Goal: Task Accomplishment & Management: Manage account settings

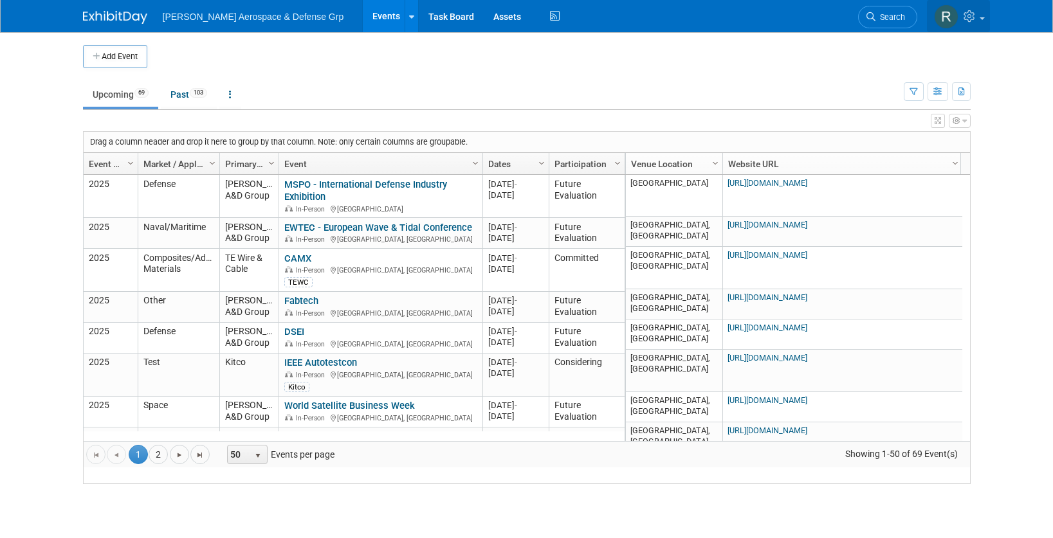
click at [975, 18] on icon at bounding box center [970, 16] width 15 height 12
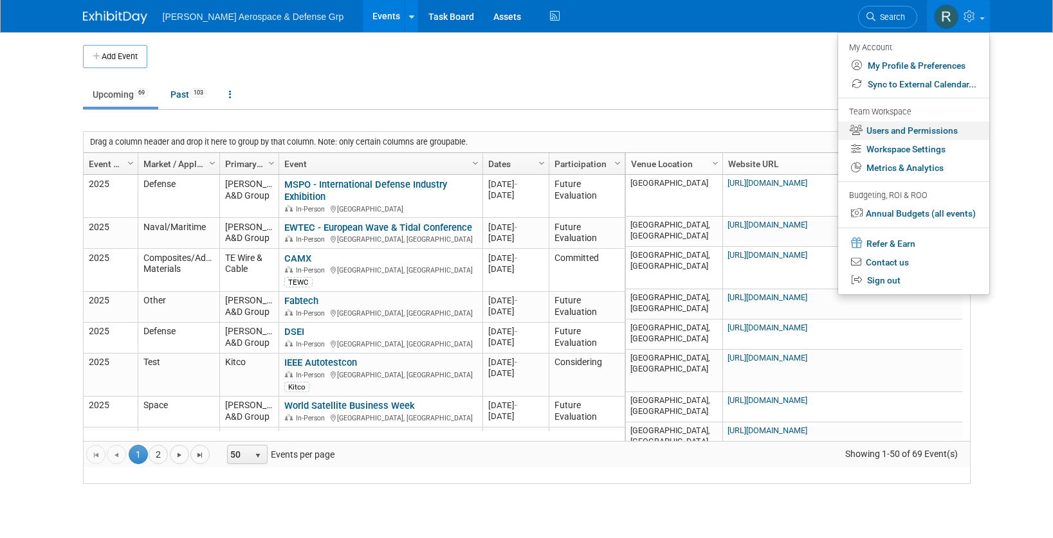
click at [934, 129] on link "Users and Permissions" at bounding box center [913, 131] width 151 height 19
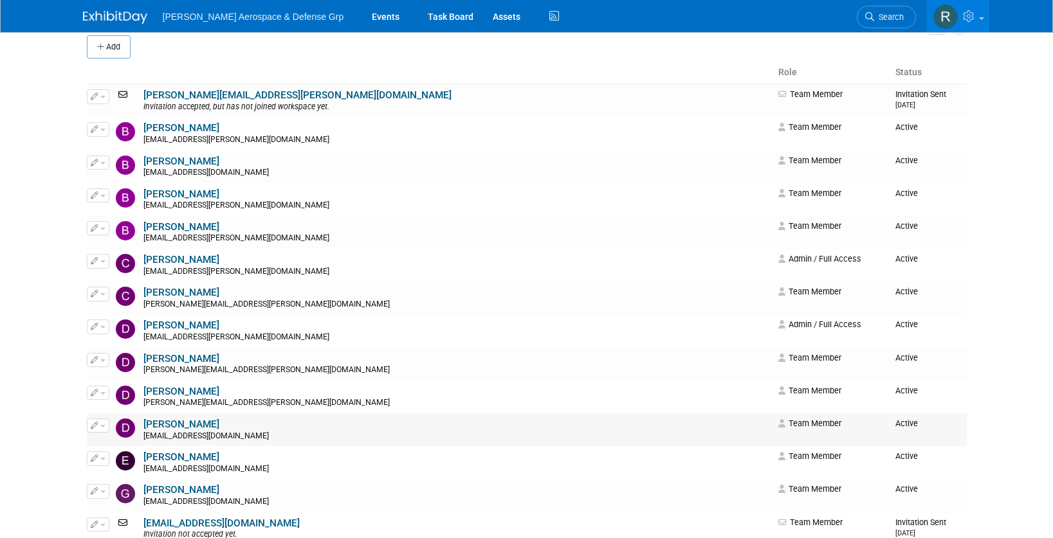
scroll to position [118, 0]
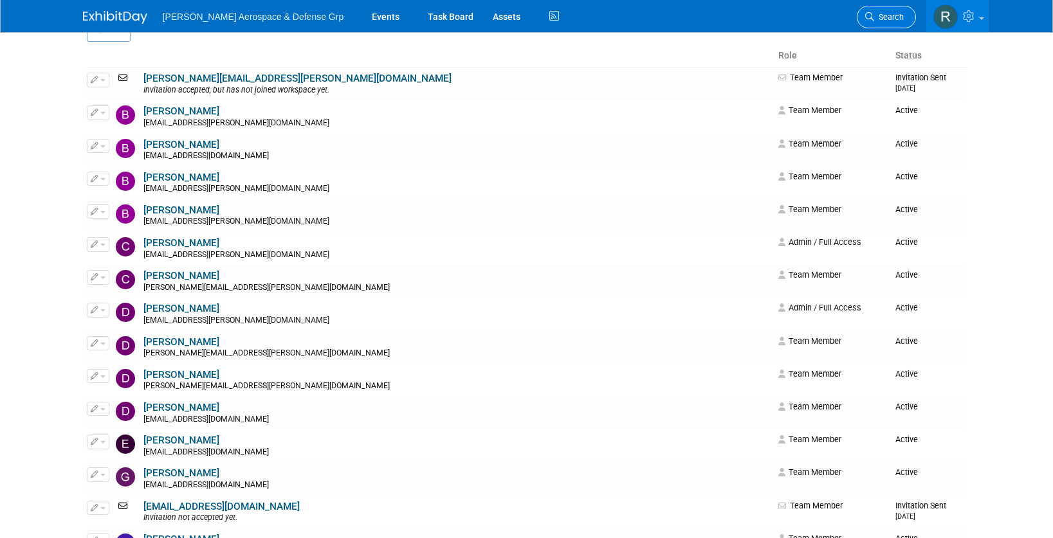
click at [891, 8] on link "Search" at bounding box center [886, 17] width 59 height 23
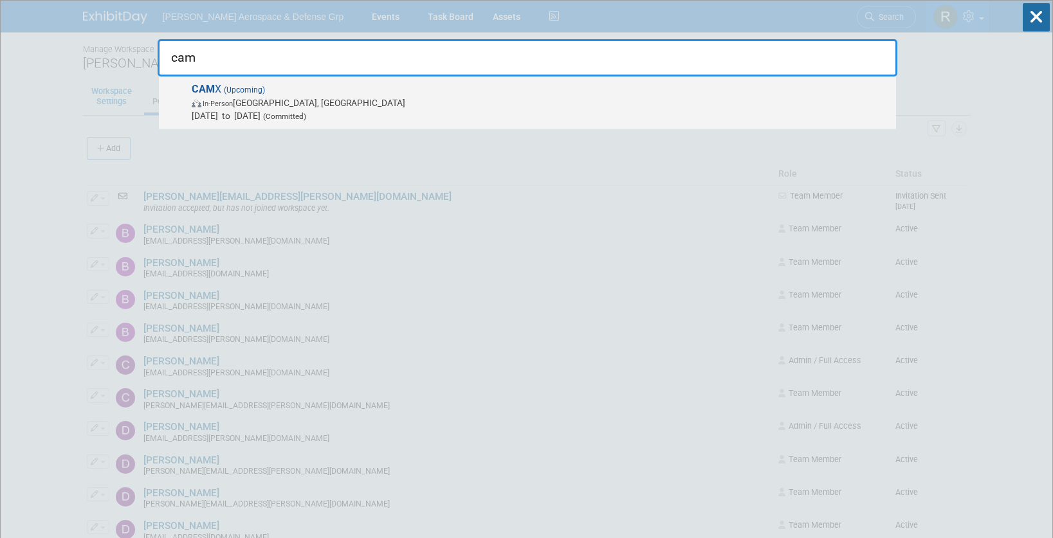
type input "cam"
click at [204, 96] on span "In-Person Orlando, FL" at bounding box center [541, 102] width 698 height 13
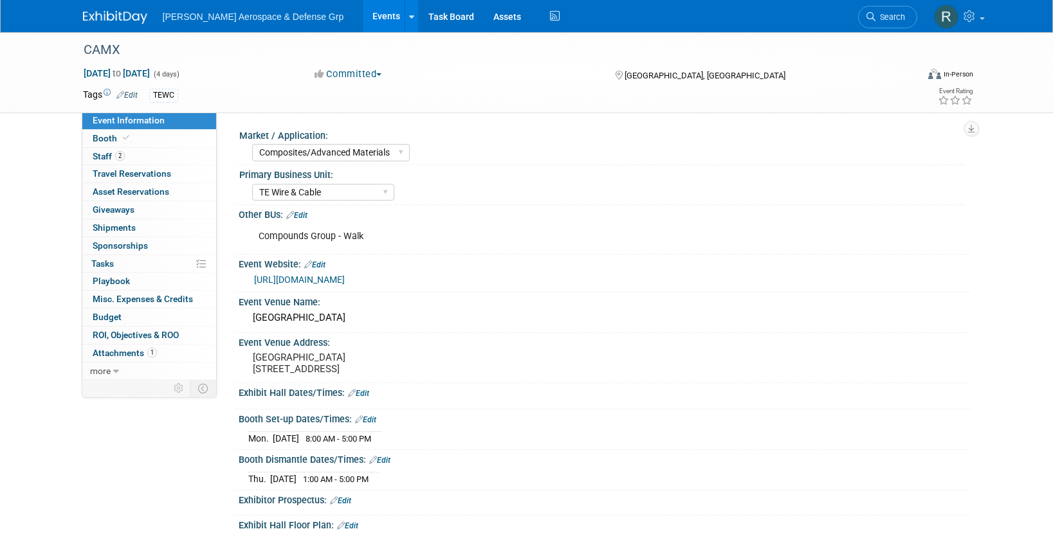
select select "Composites/Advanced Materials"
select select "TE Wire & Cable"
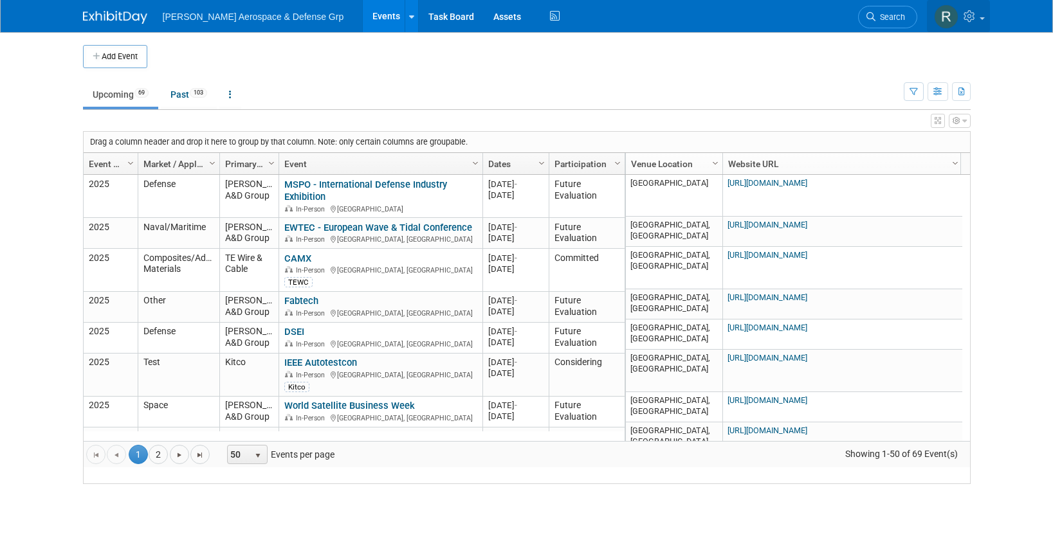
click at [975, 15] on icon at bounding box center [970, 16] width 15 height 12
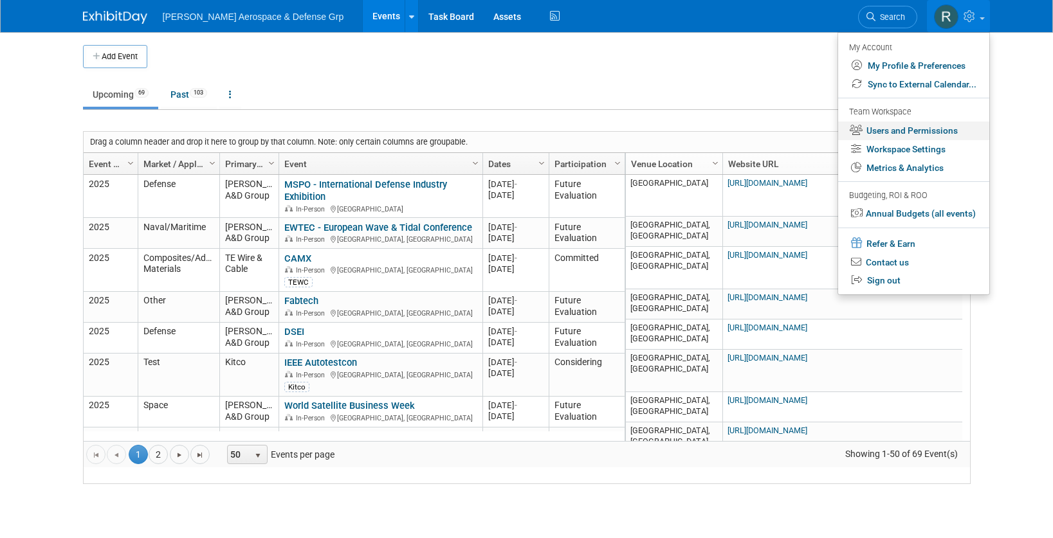
click at [924, 129] on link "Users and Permissions" at bounding box center [913, 131] width 151 height 19
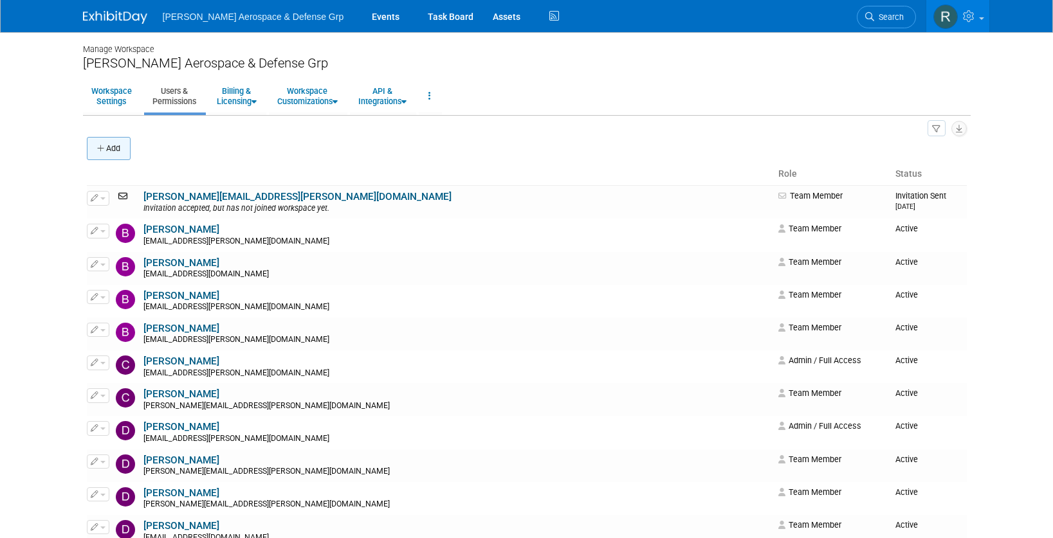
click at [120, 145] on button "Add" at bounding box center [109, 148] width 44 height 23
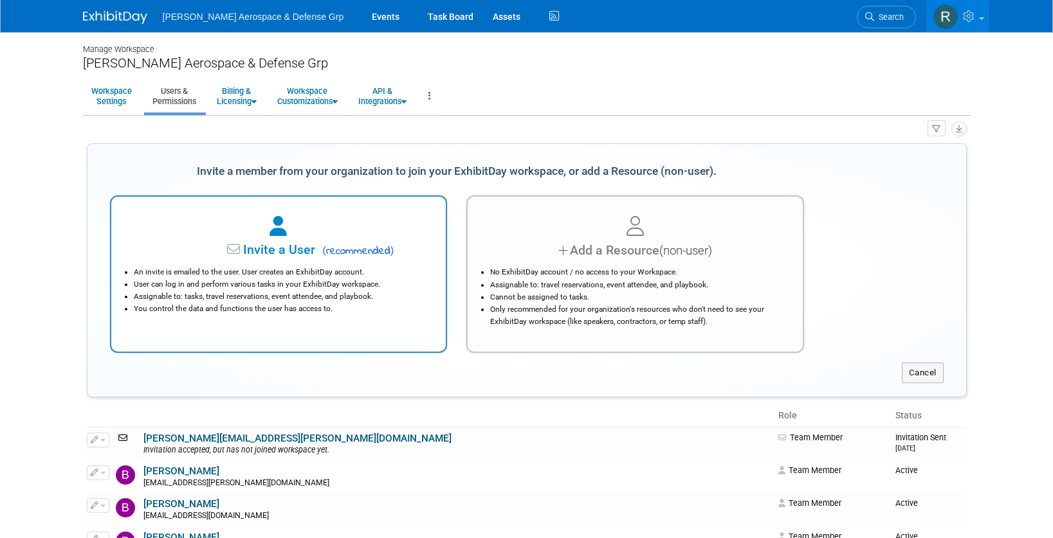
click at [278, 233] on icon at bounding box center [277, 227] width 17 height 20
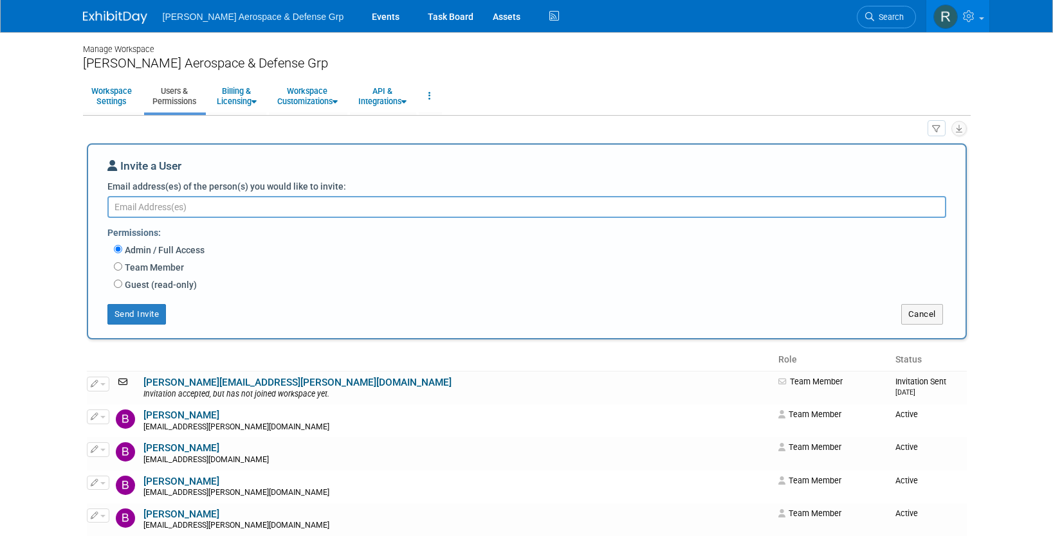
click at [118, 264] on input "Team Member" at bounding box center [118, 266] width 8 height 8
radio input "true"
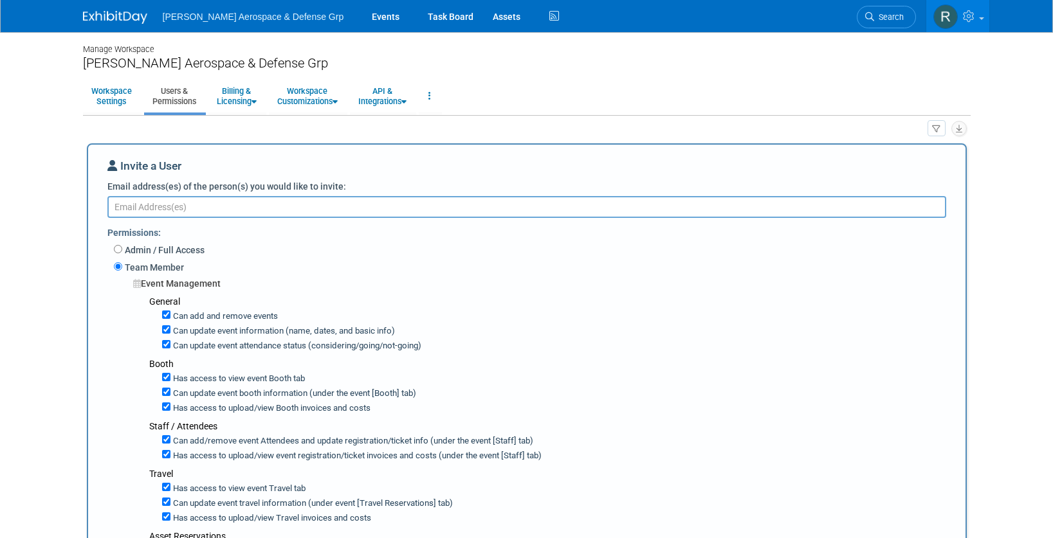
click at [136, 204] on textarea "Email address(es) of the person(s) you would like to invite:" at bounding box center [526, 207] width 839 height 22
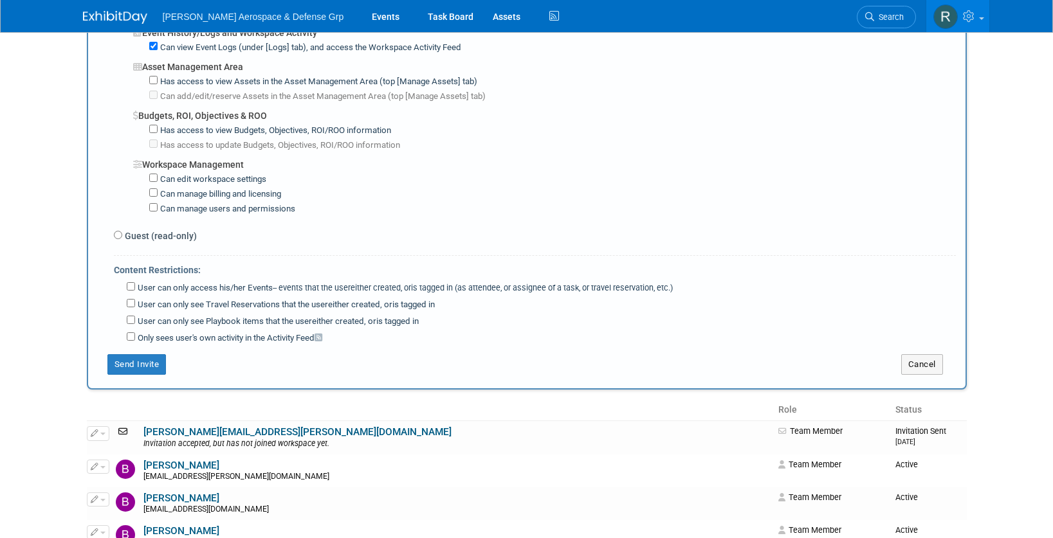
scroll to position [874, 0]
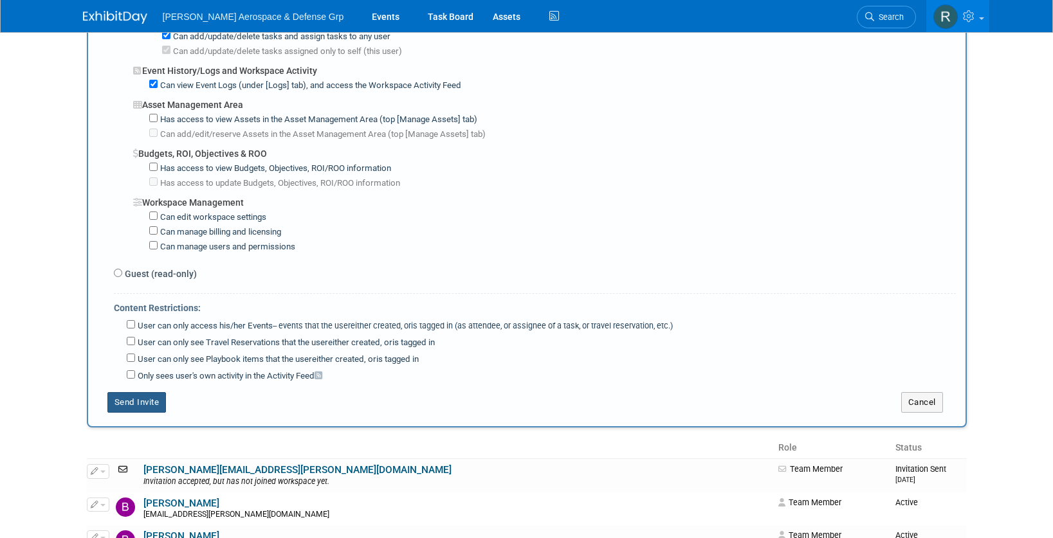
type textarea "bloftus@tewire.com"
click at [144, 392] on button "Send Invite" at bounding box center [136, 402] width 59 height 21
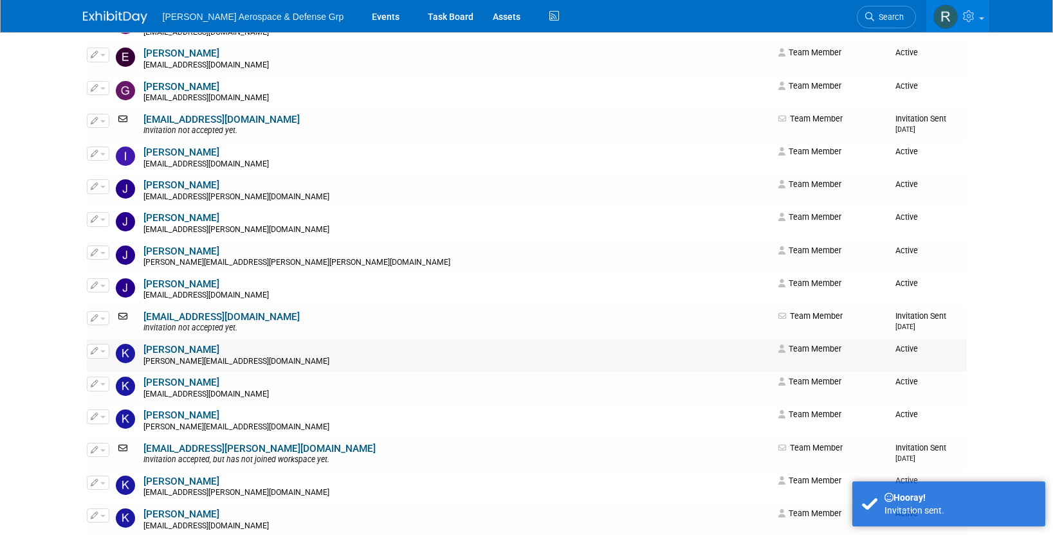
scroll to position [0, 0]
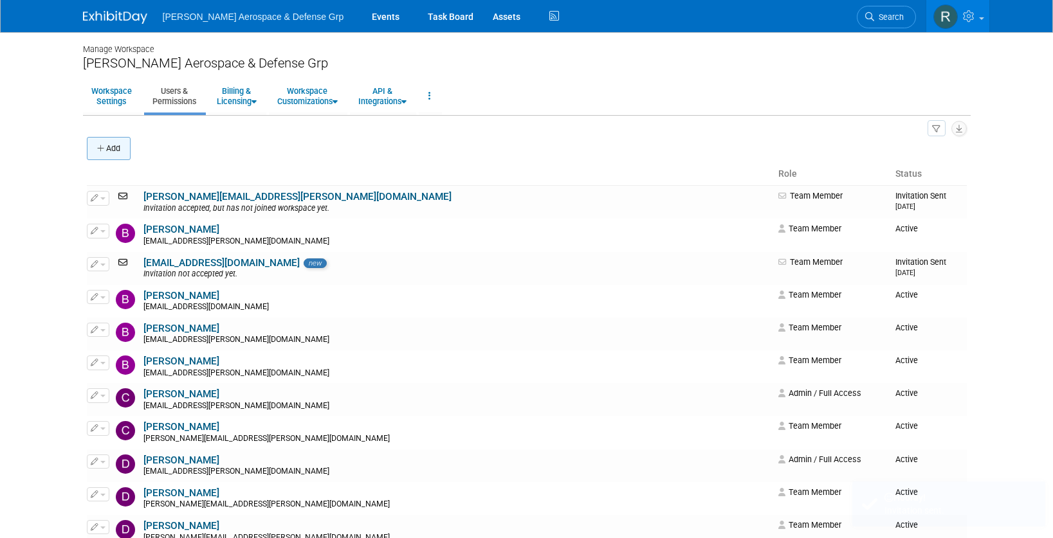
click at [114, 150] on button "Add" at bounding box center [109, 148] width 44 height 23
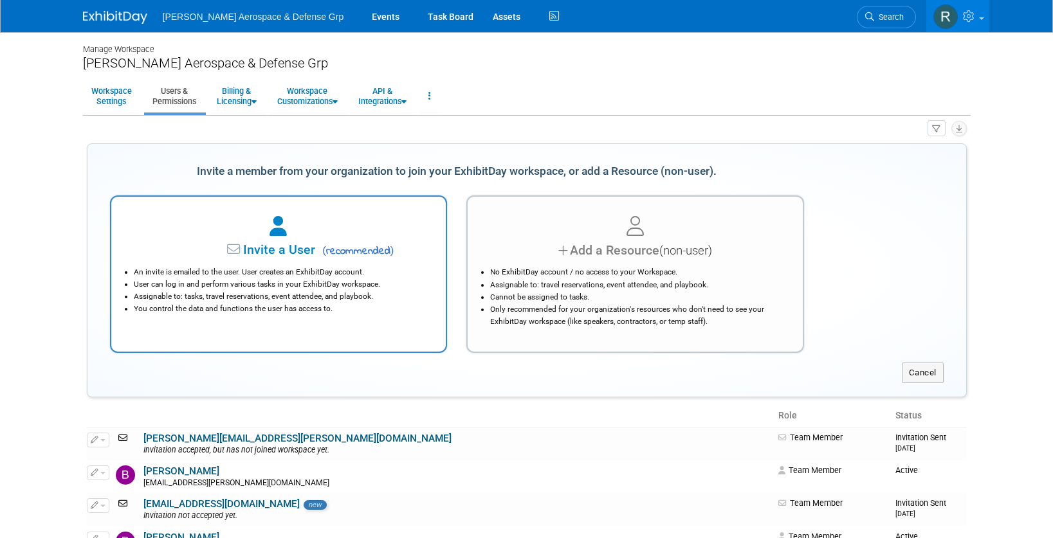
click at [282, 229] on icon at bounding box center [277, 227] width 17 height 20
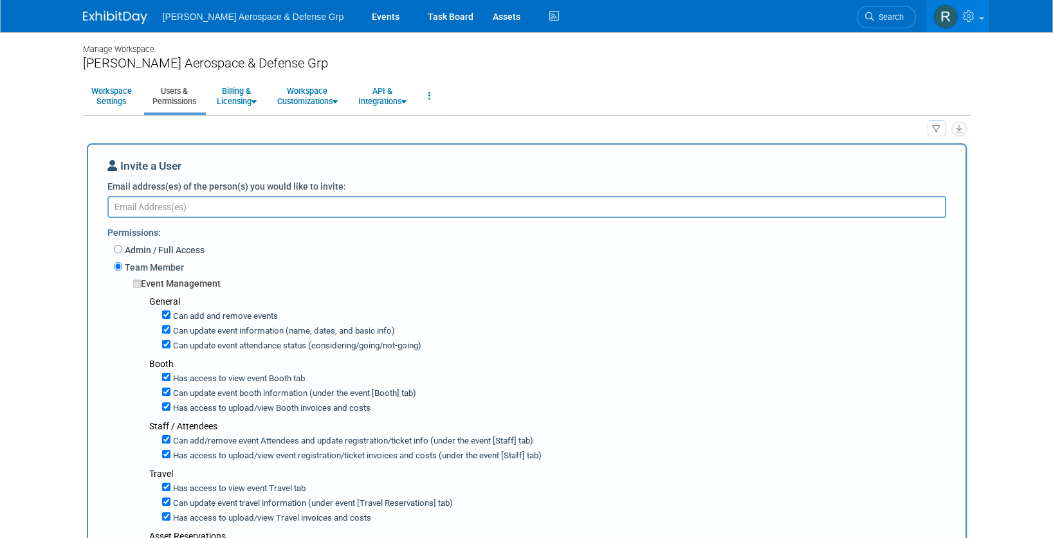
click at [134, 206] on textarea "Email address(es) of the person(s) you would like to invite:" at bounding box center [526, 207] width 839 height 22
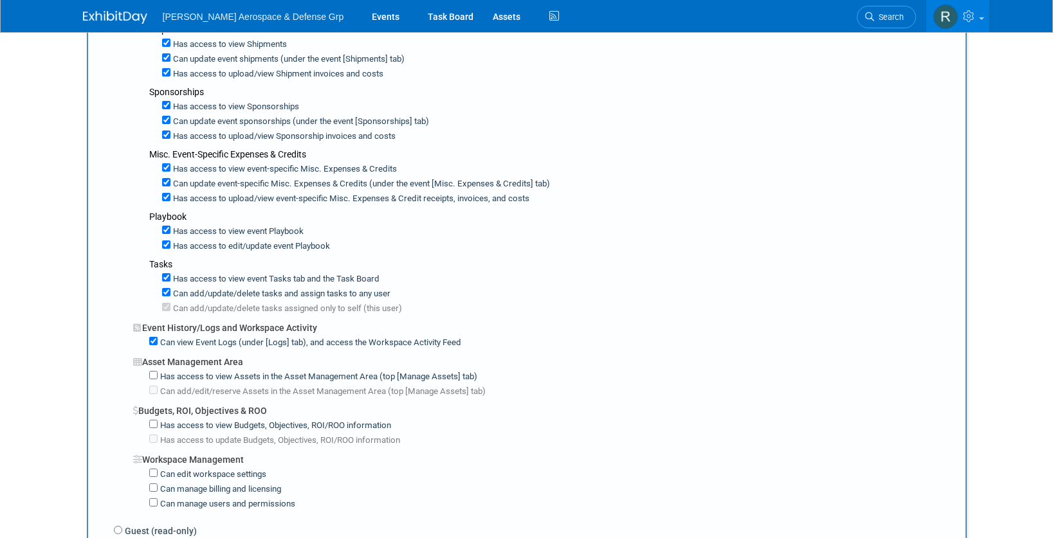
scroll to position [823, 0]
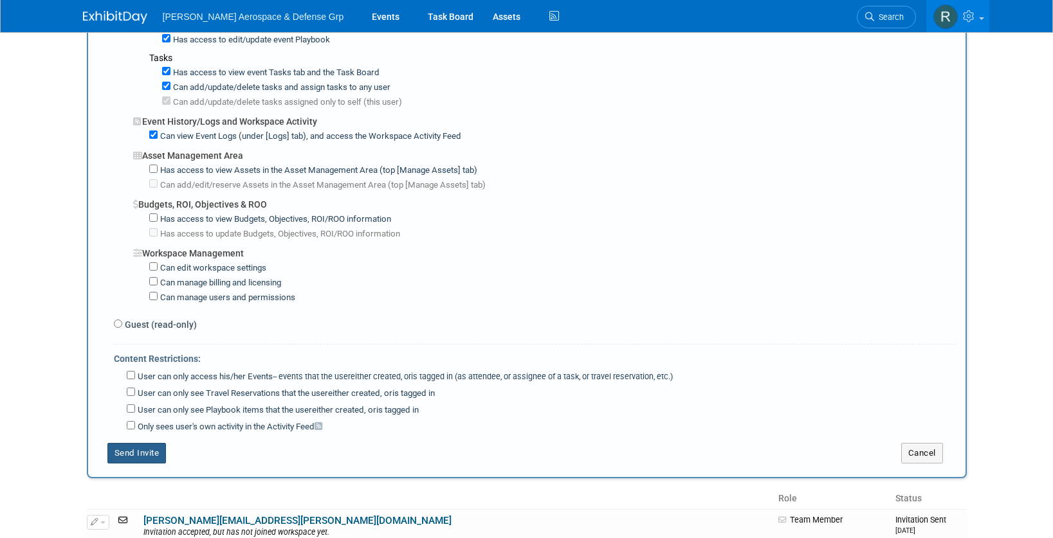
type textarea "jsmith@tewire.com"
click at [135, 443] on button "Send Invite" at bounding box center [136, 453] width 59 height 21
